Goal: Find specific page/section: Find specific page/section

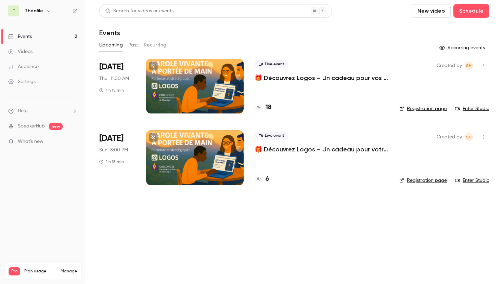
click at [266, 180] on h4 "6" at bounding box center [267, 179] width 3 height 9
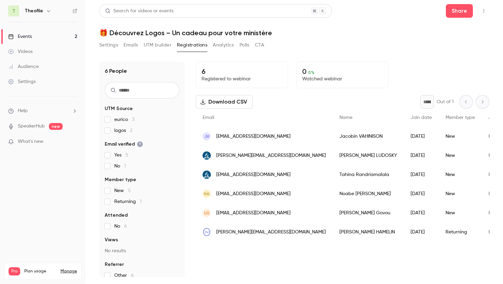
click at [35, 31] on link "Events 2" at bounding box center [43, 36] width 86 height 15
